Goal: Use online tool/utility: Utilize a website feature to perform a specific function

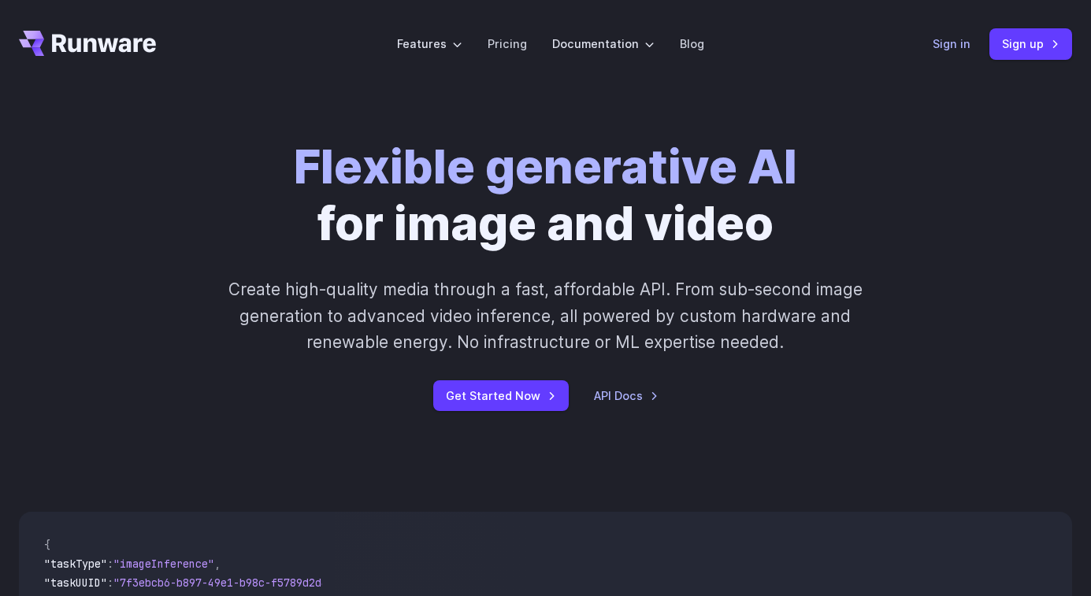
click at [957, 38] on link "Sign in" at bounding box center [952, 44] width 38 height 18
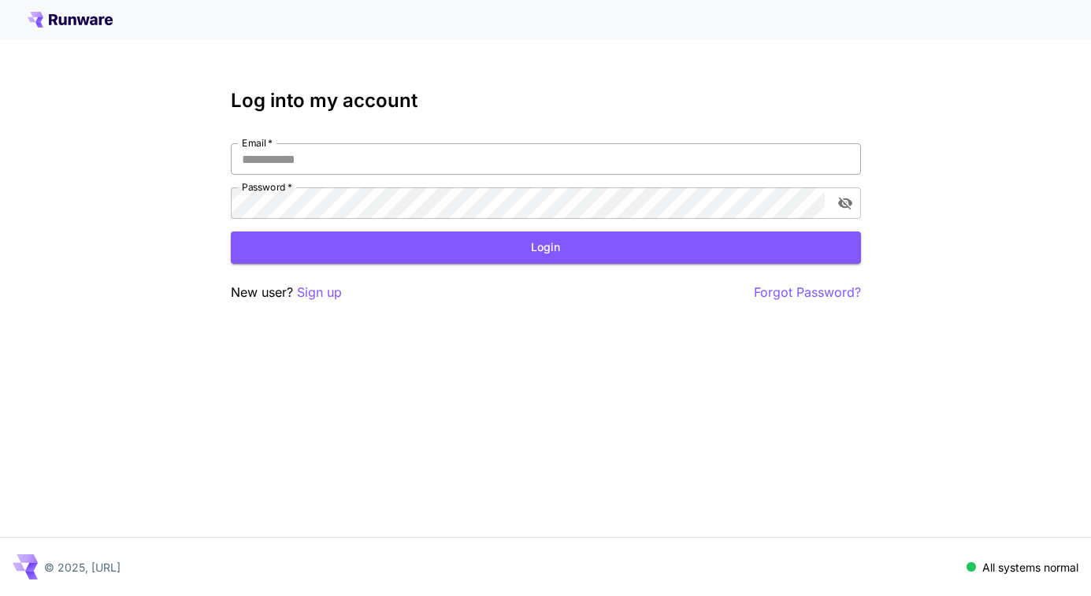
click at [375, 147] on input "Email   *" at bounding box center [546, 159] width 630 height 32
type input "**********"
click at [429, 239] on button "Login" at bounding box center [546, 248] width 630 height 32
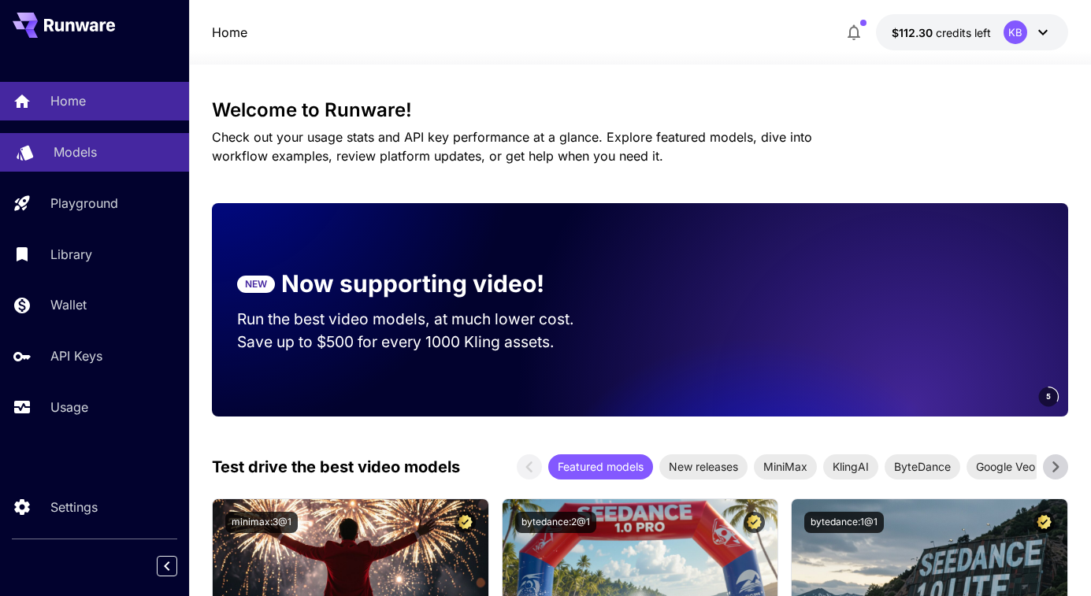
click at [71, 155] on p "Models" at bounding box center [75, 152] width 43 height 19
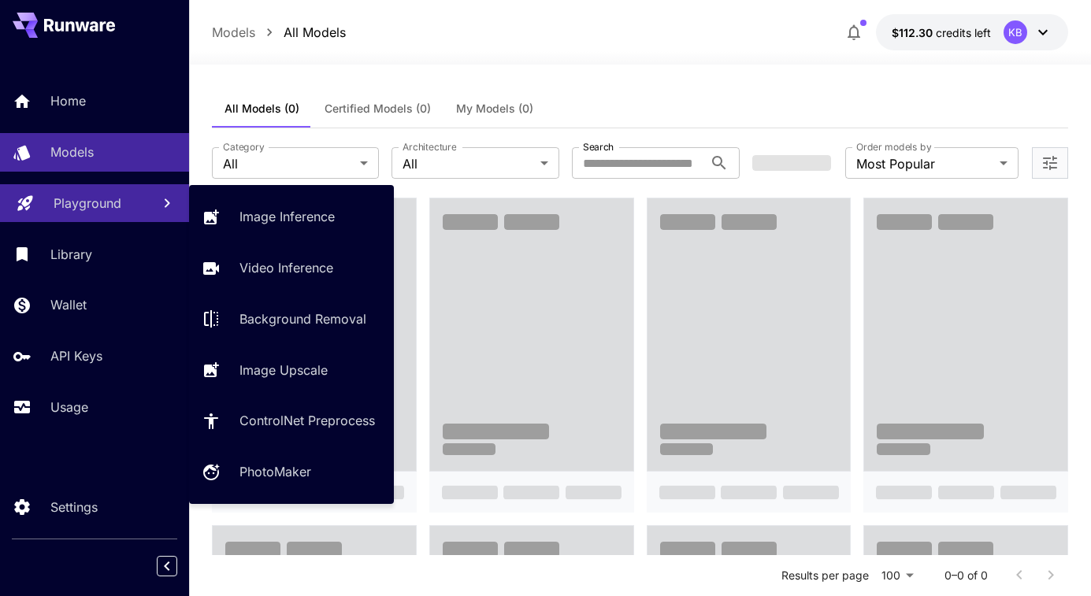
click at [71, 198] on p "Playground" at bounding box center [88, 203] width 68 height 19
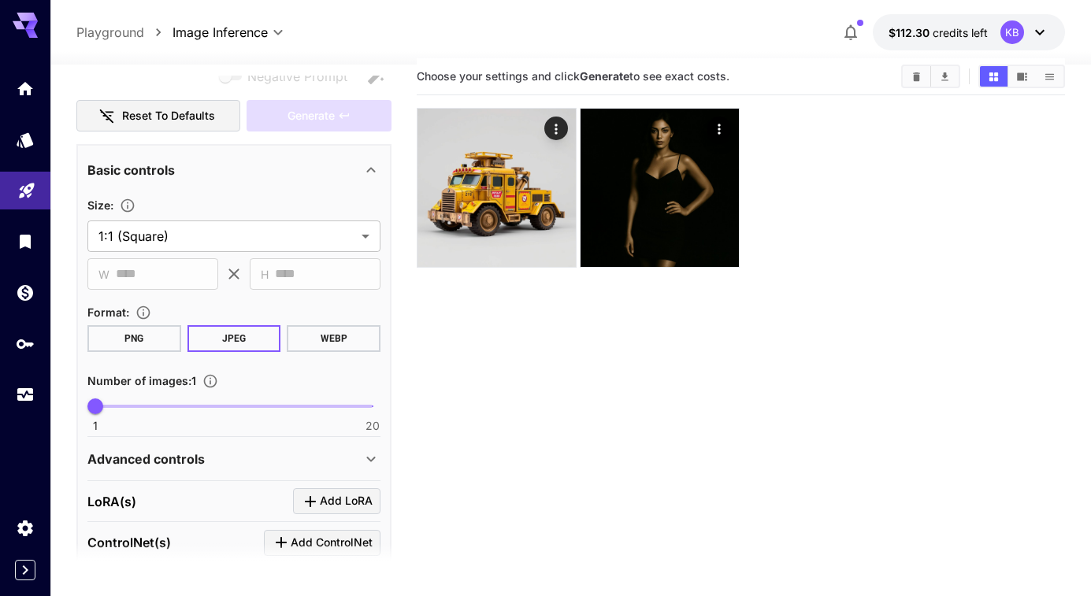
scroll to position [247, 0]
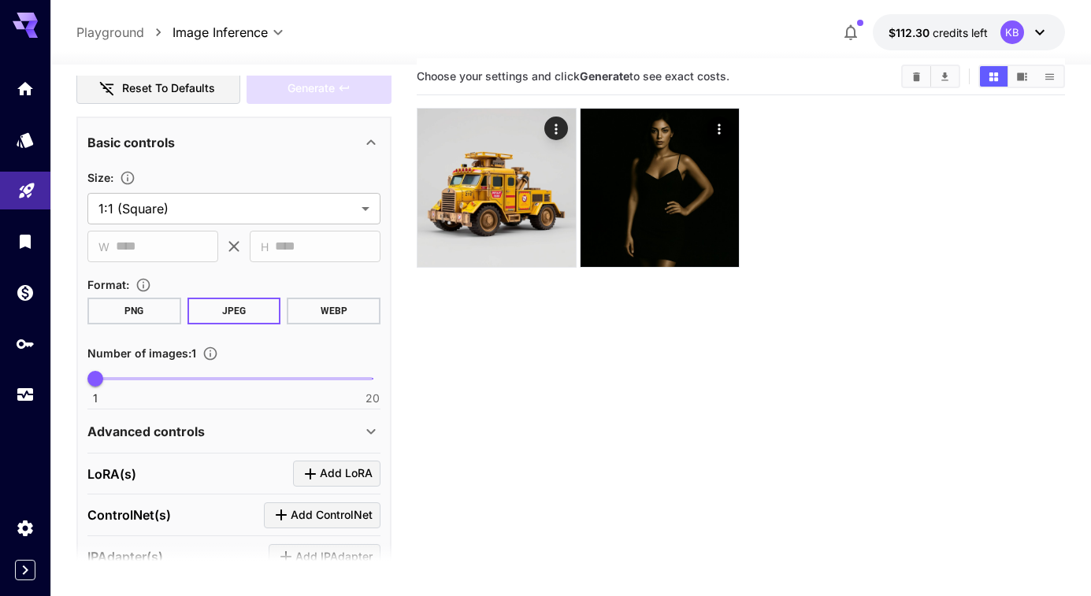
click at [362, 136] on icon at bounding box center [371, 142] width 19 height 19
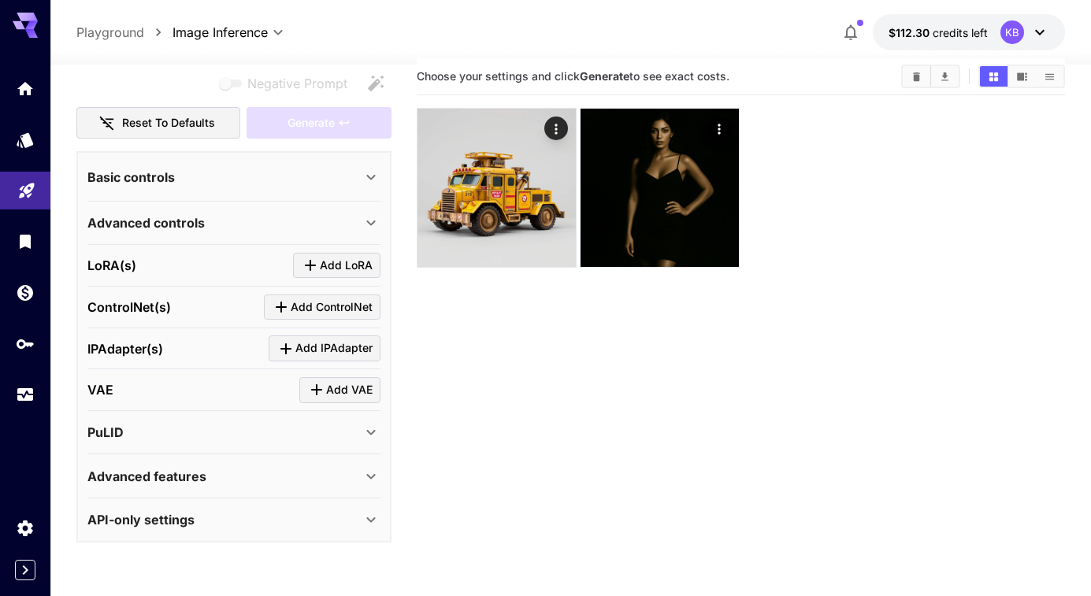
scroll to position [213, 0]
click at [358, 157] on section "**********" at bounding box center [233, 177] width 293 height 49
click at [351, 184] on div "Basic controls" at bounding box center [224, 177] width 274 height 19
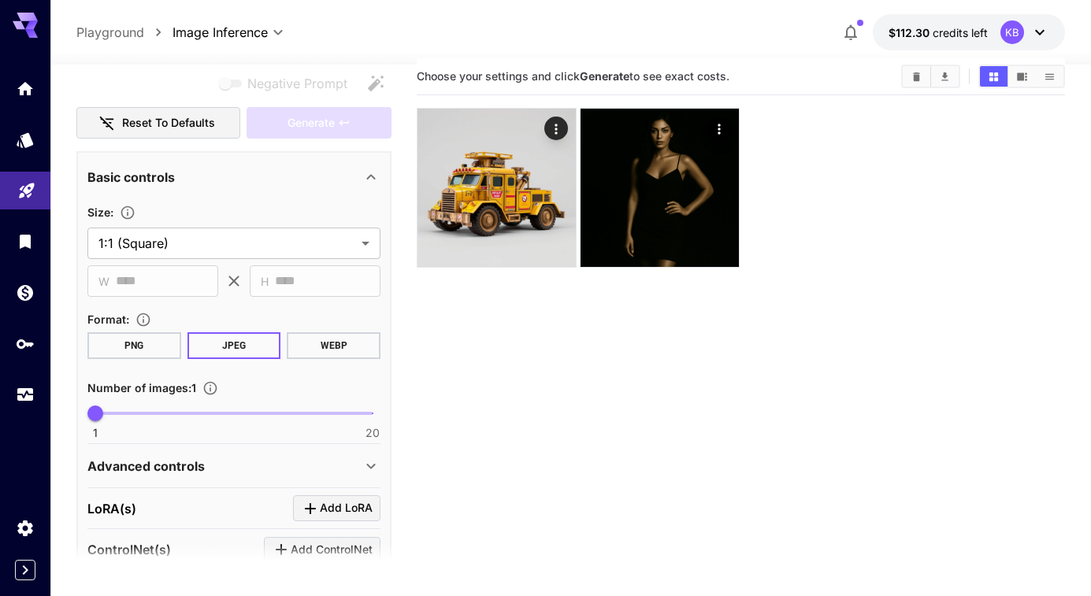
scroll to position [0, 0]
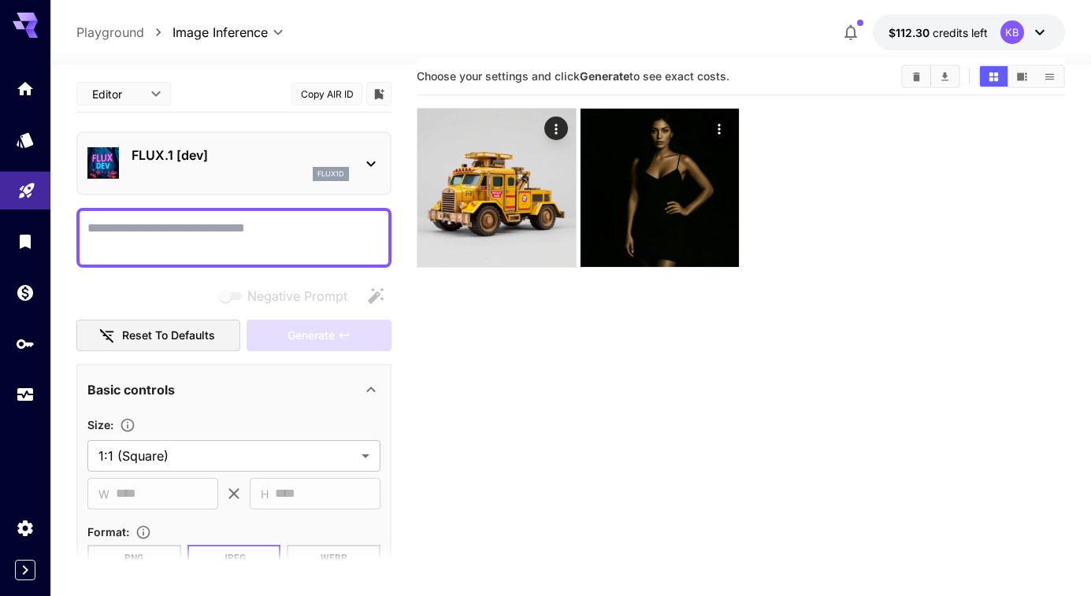
click at [27, 25] on icon at bounding box center [31, 25] width 13 height 9
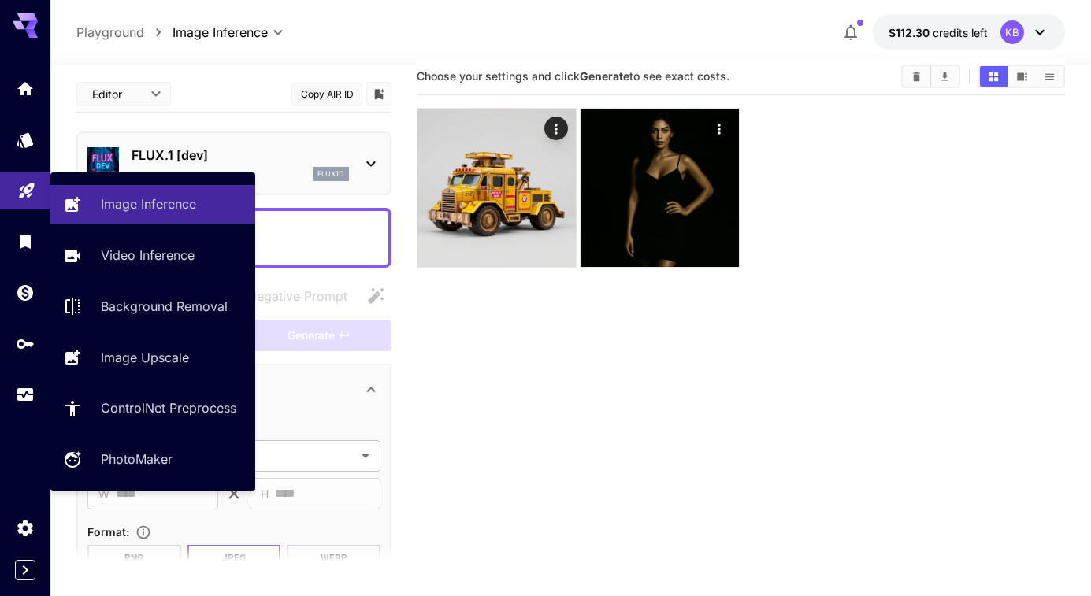
click at [29, 195] on icon "Playground" at bounding box center [26, 185] width 19 height 19
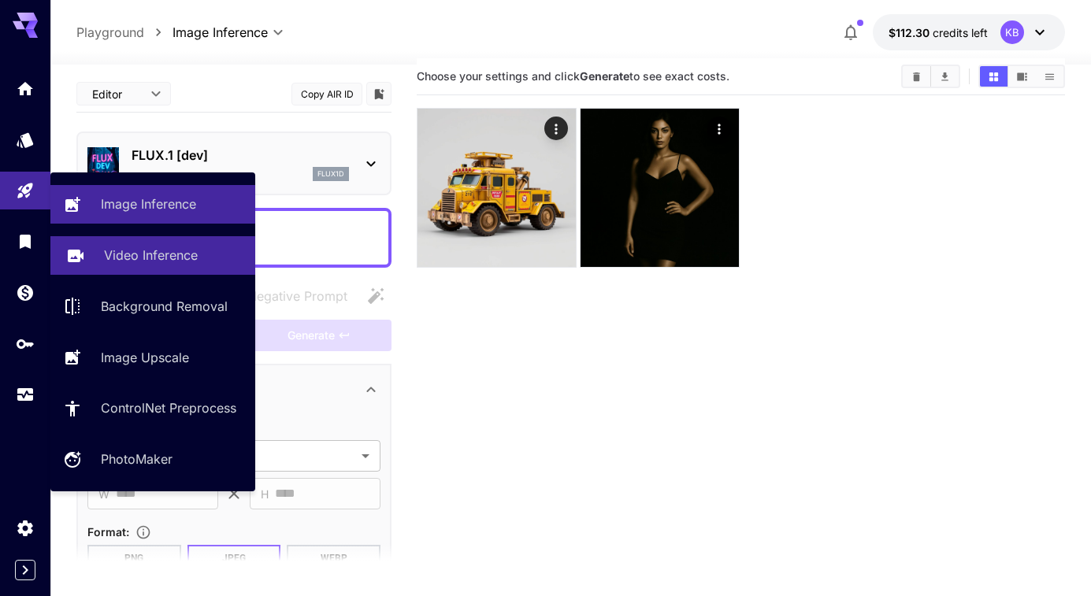
click at [112, 242] on link "Video Inference" at bounding box center [152, 255] width 205 height 39
type input "**********"
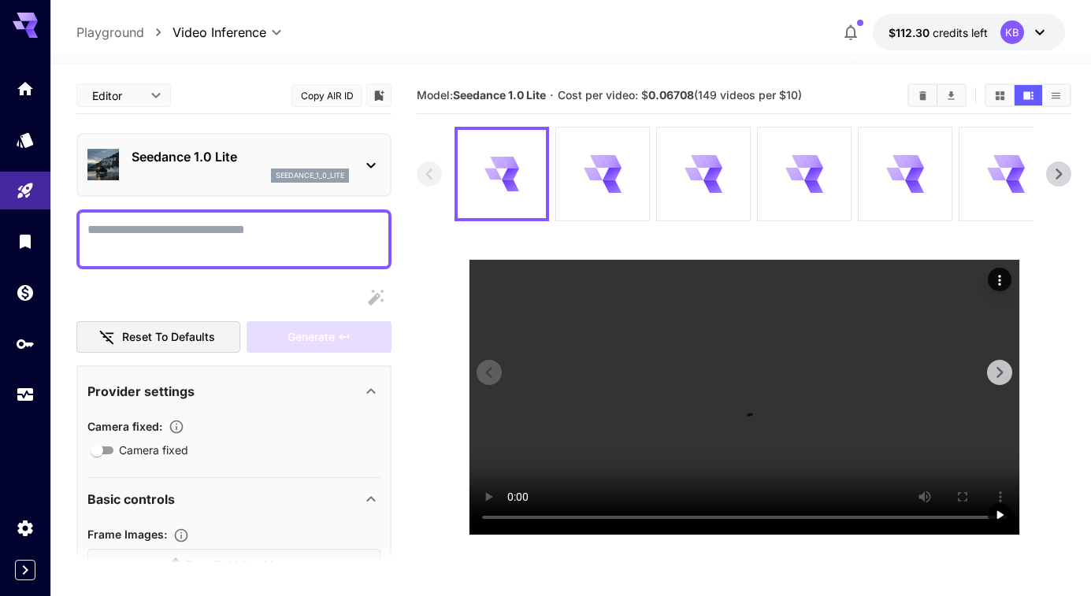
click at [495, 194] on div at bounding box center [502, 174] width 88 height 88
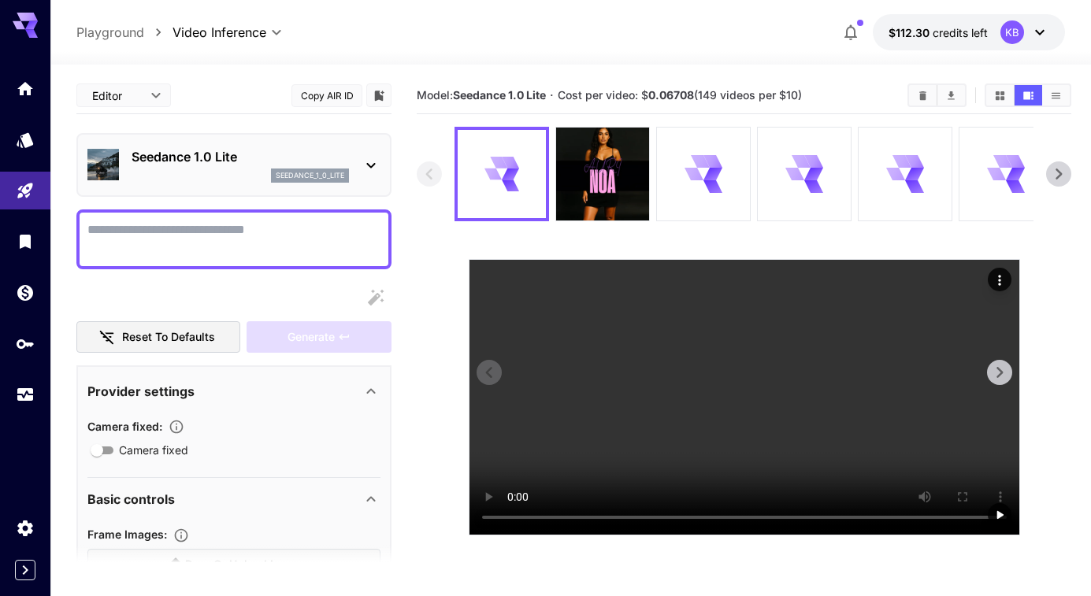
click at [606, 339] on video at bounding box center [744, 397] width 550 height 275
